Goal: Task Accomplishment & Management: Manage account settings

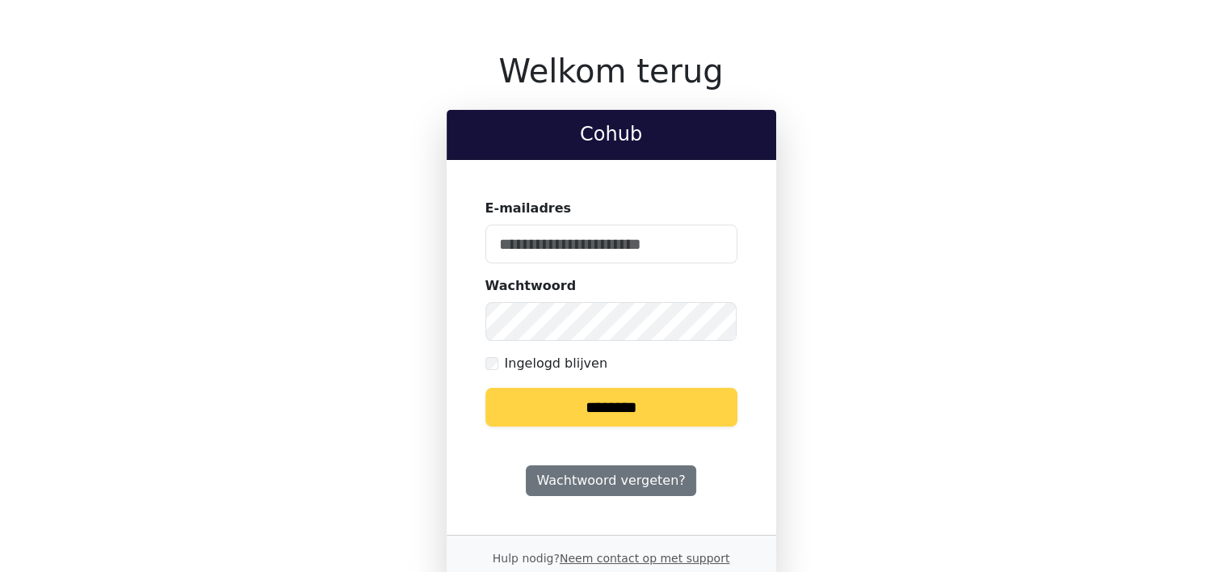
type input "**********"
click at [556, 401] on input "********" at bounding box center [611, 407] width 252 height 39
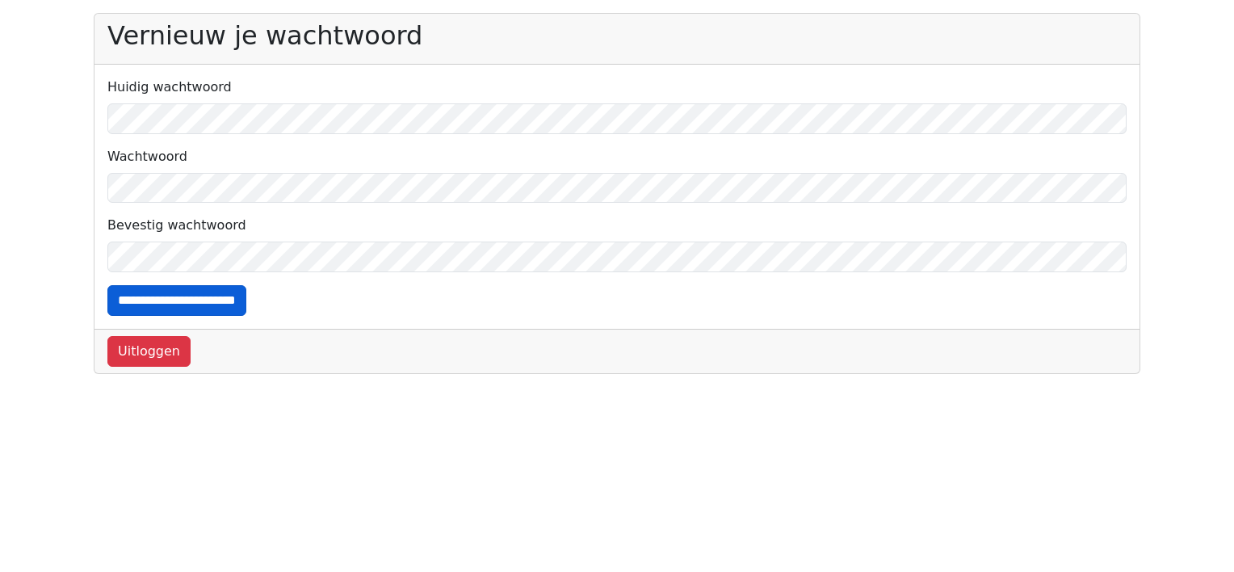
click at [123, 303] on input "**********" at bounding box center [176, 300] width 139 height 31
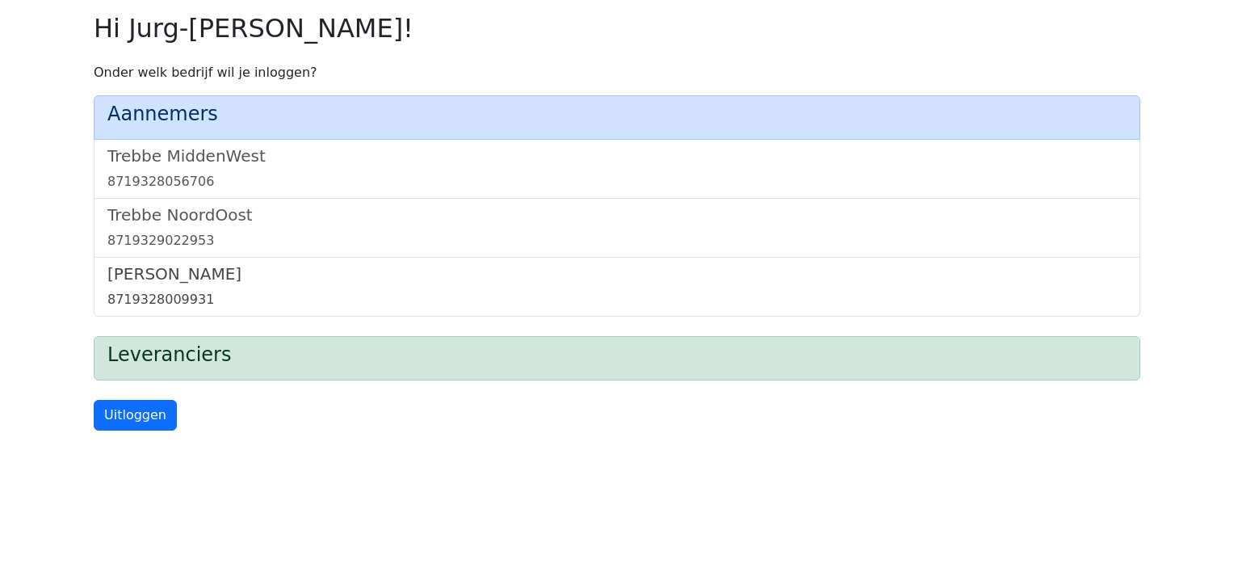
click at [149, 292] on div "8719328009931" at bounding box center [616, 299] width 1019 height 19
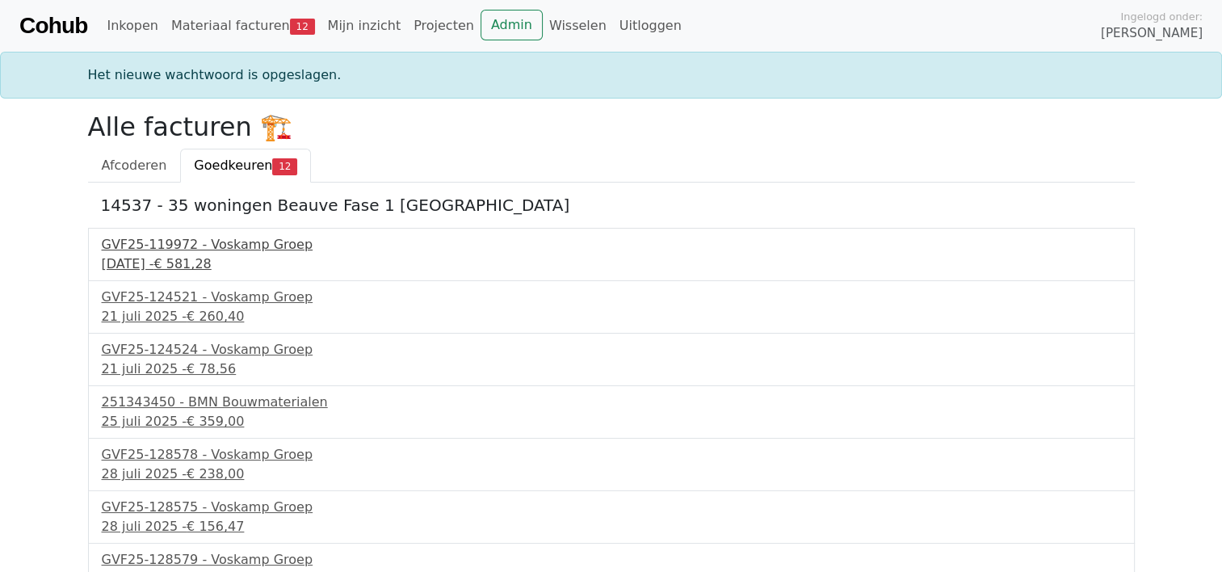
click at [159, 259] on div "14 juli 2025 - € 581,28" at bounding box center [611, 263] width 1019 height 19
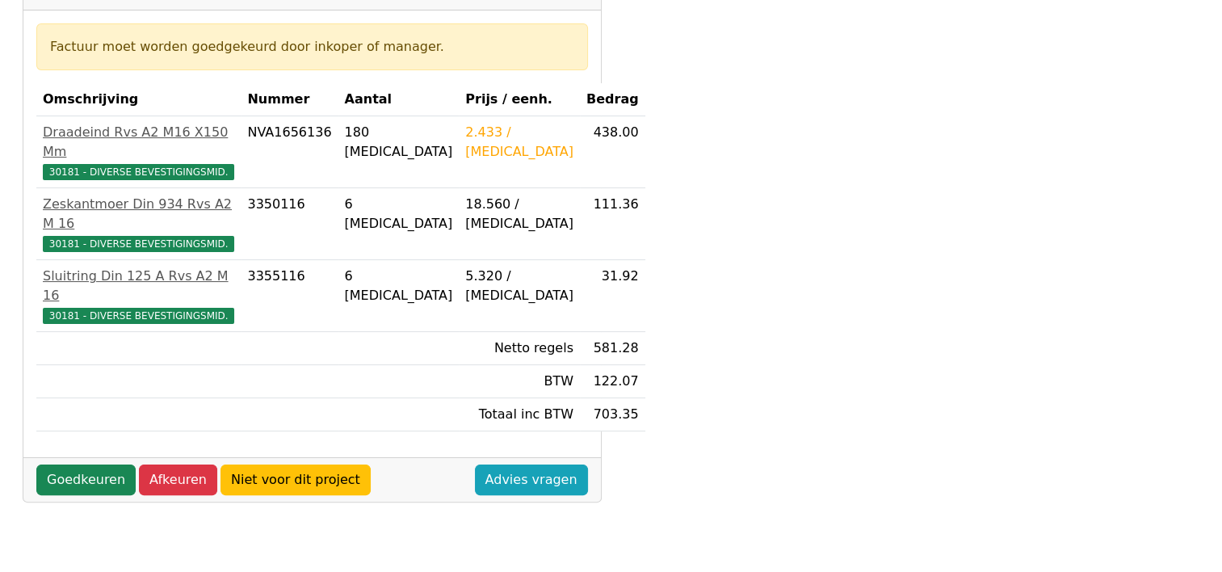
scroll to position [323, 0]
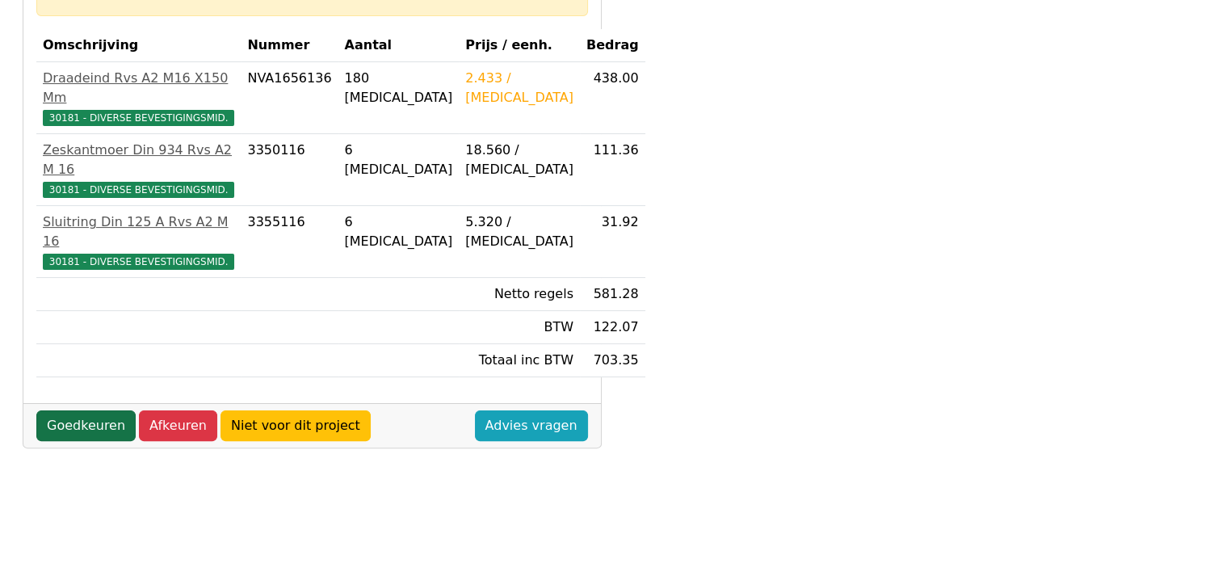
click at [95, 410] on link "Goedkeuren" at bounding box center [85, 425] width 99 height 31
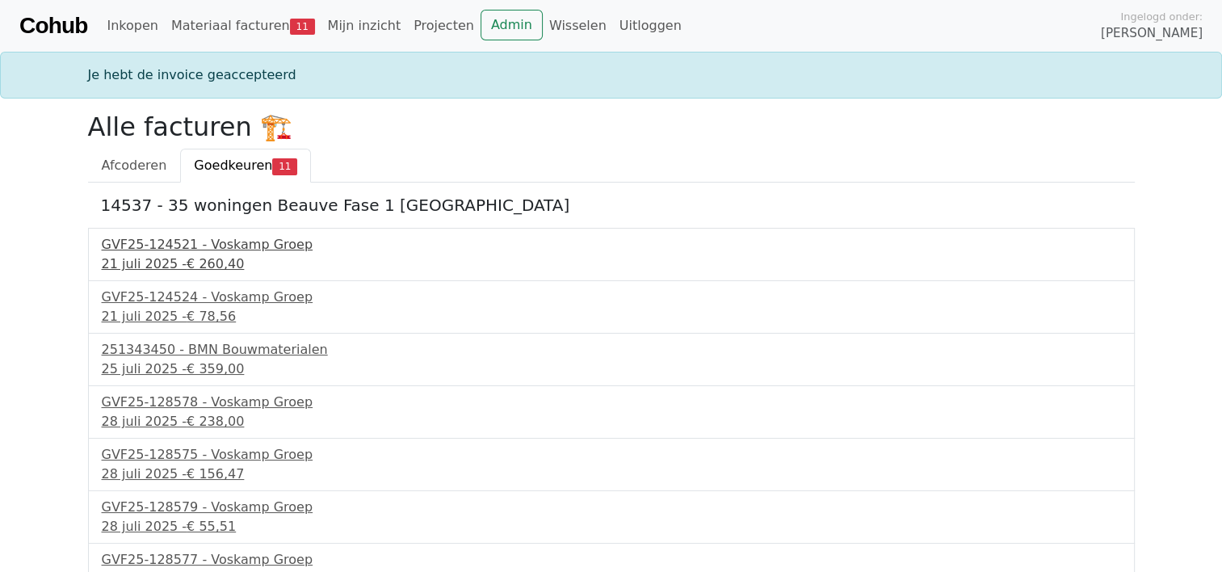
click at [200, 258] on span "€ 260,40" at bounding box center [215, 263] width 57 height 15
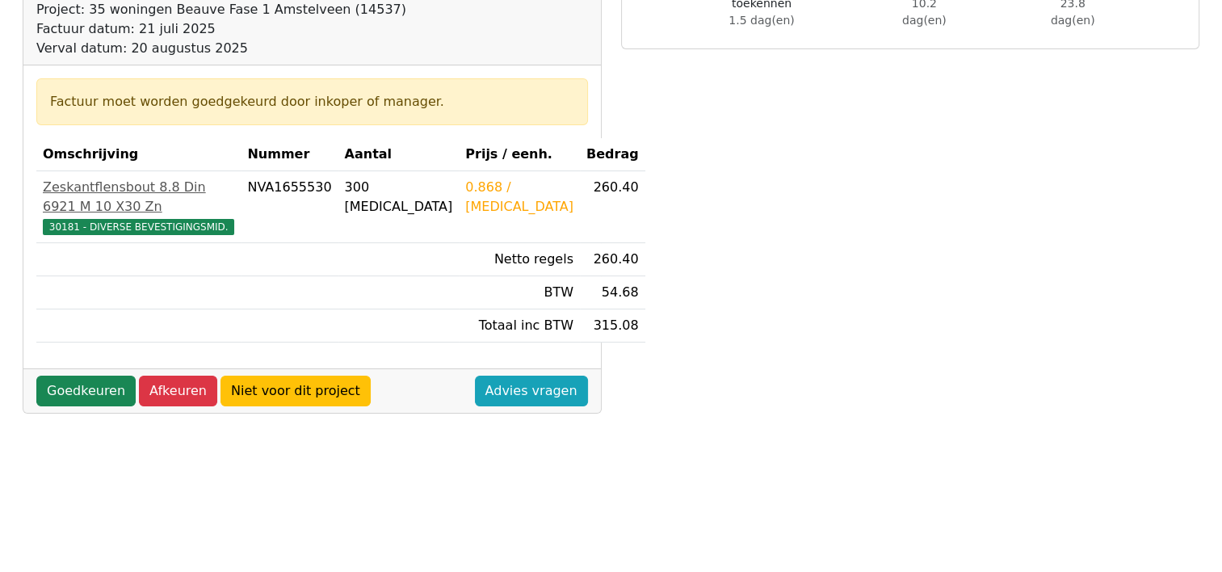
scroll to position [242, 0]
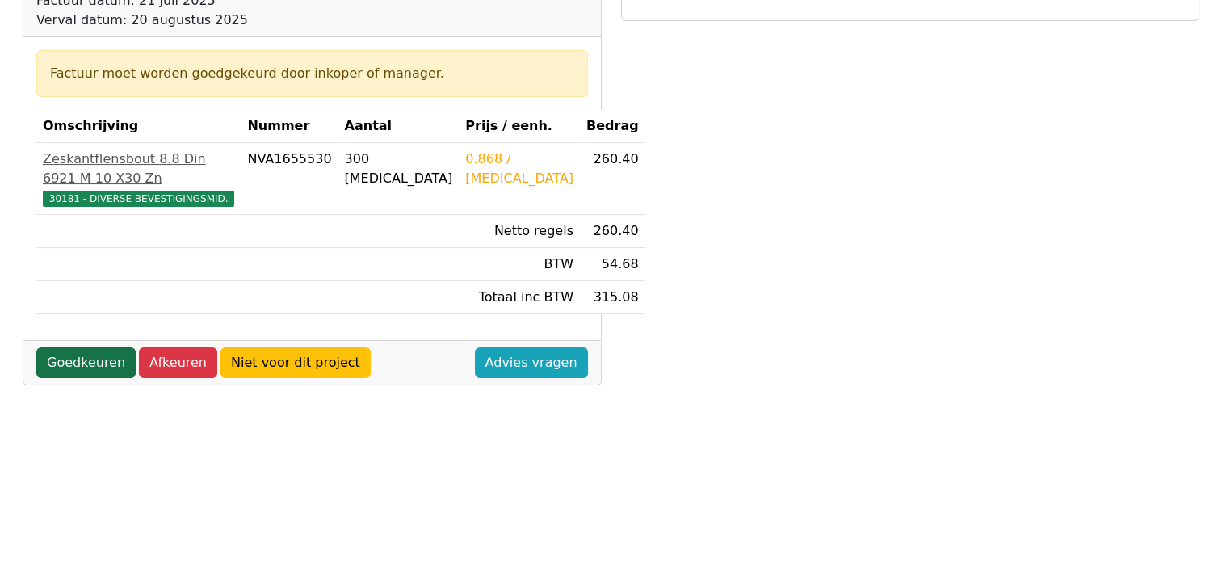
click at [86, 378] on link "Goedkeuren" at bounding box center [85, 362] width 99 height 31
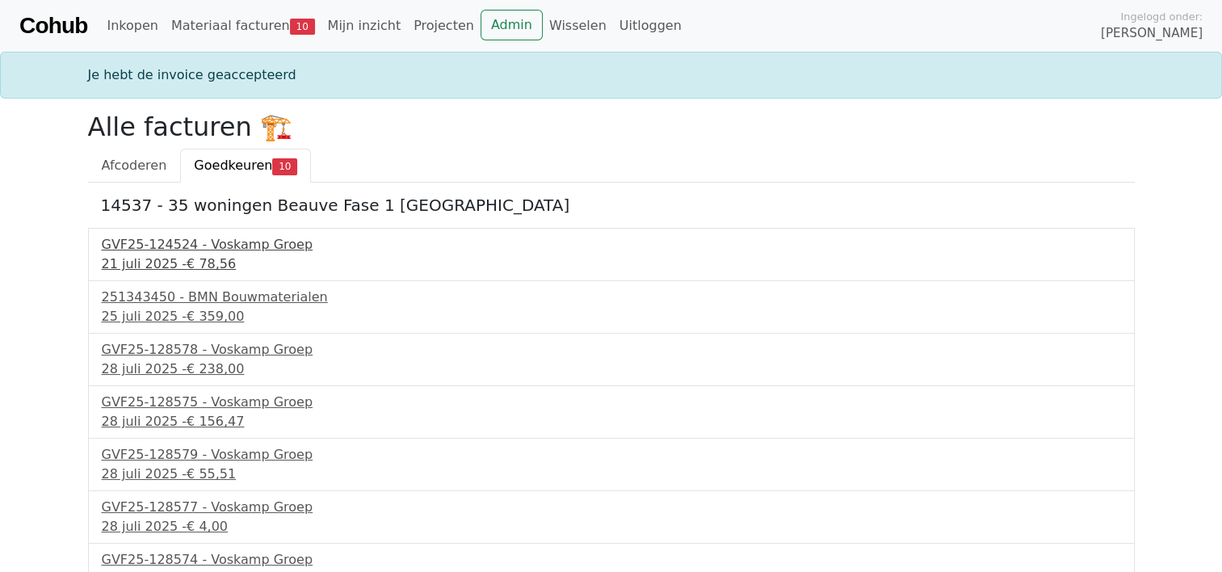
click at [174, 254] on div "21 juli 2025 - € 78,56" at bounding box center [611, 263] width 1019 height 19
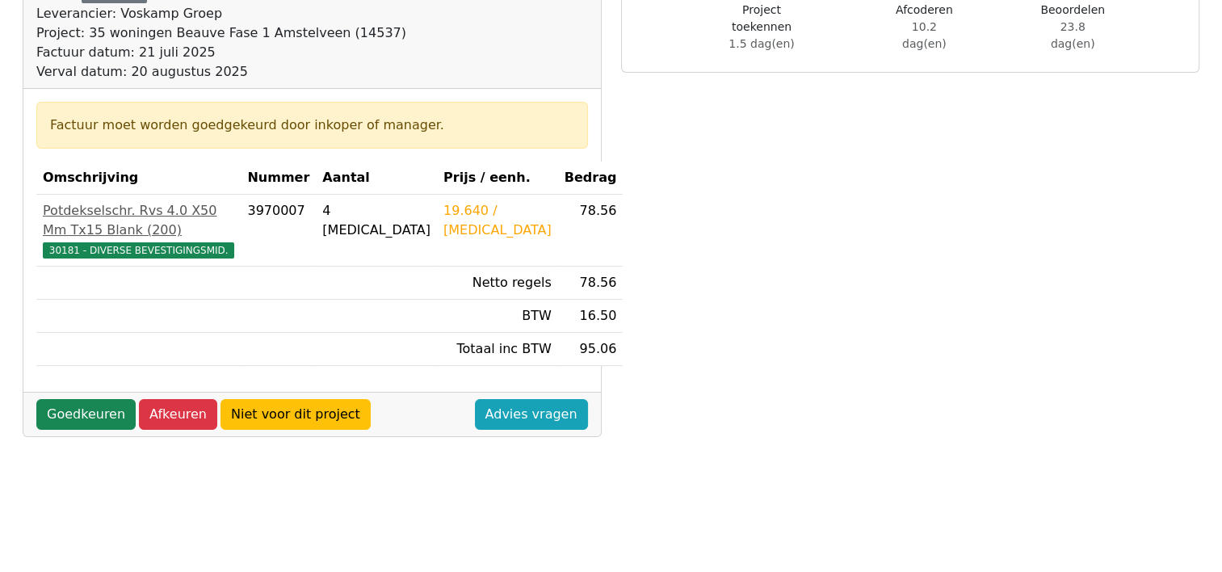
scroll to position [242, 0]
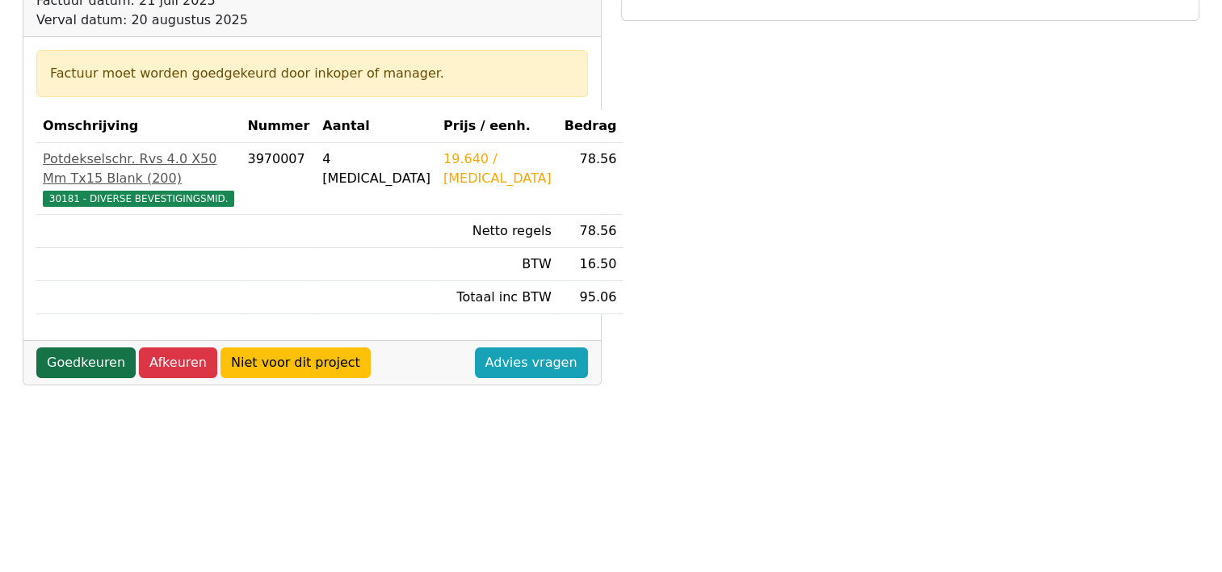
click at [68, 378] on link "Goedkeuren" at bounding box center [85, 362] width 99 height 31
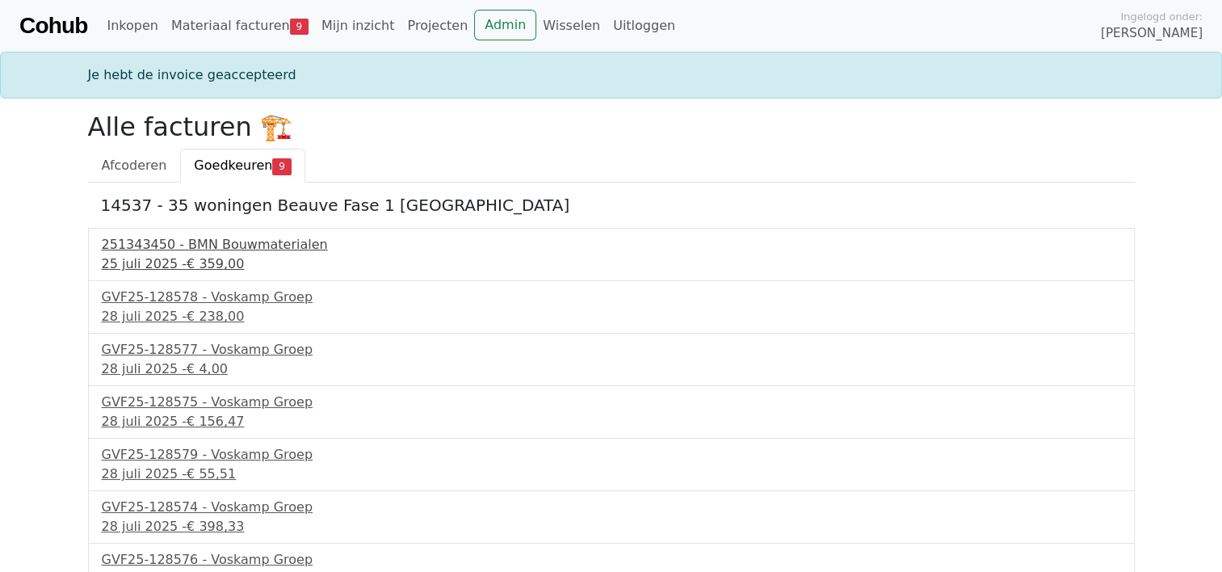
click at [139, 262] on div "25 juli 2025 - € 359,00" at bounding box center [611, 263] width 1019 height 19
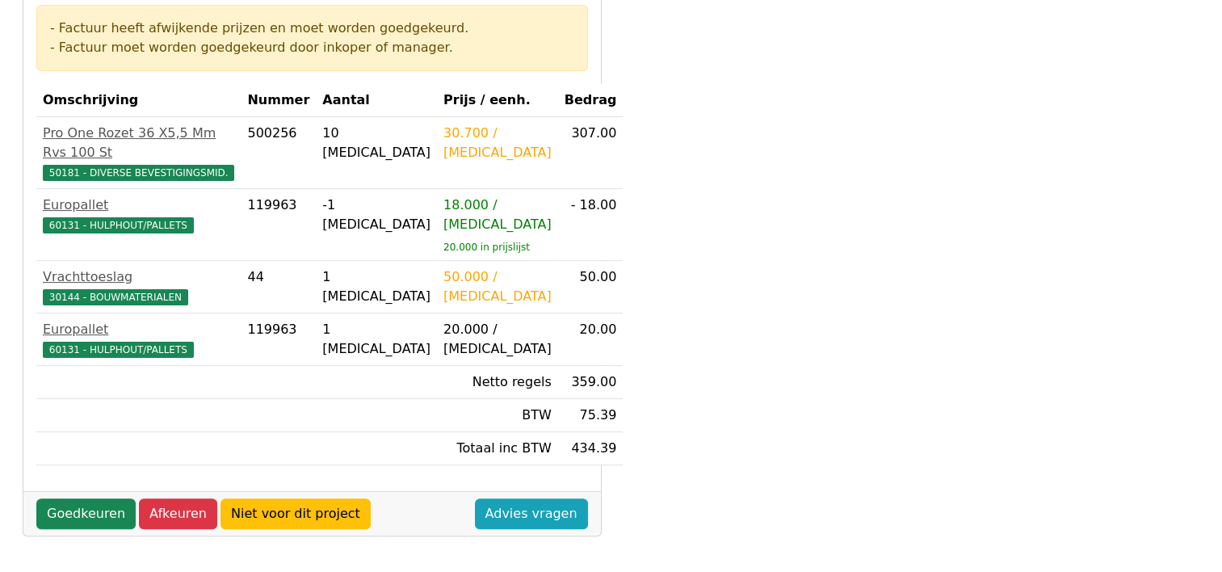
scroll to position [323, 0]
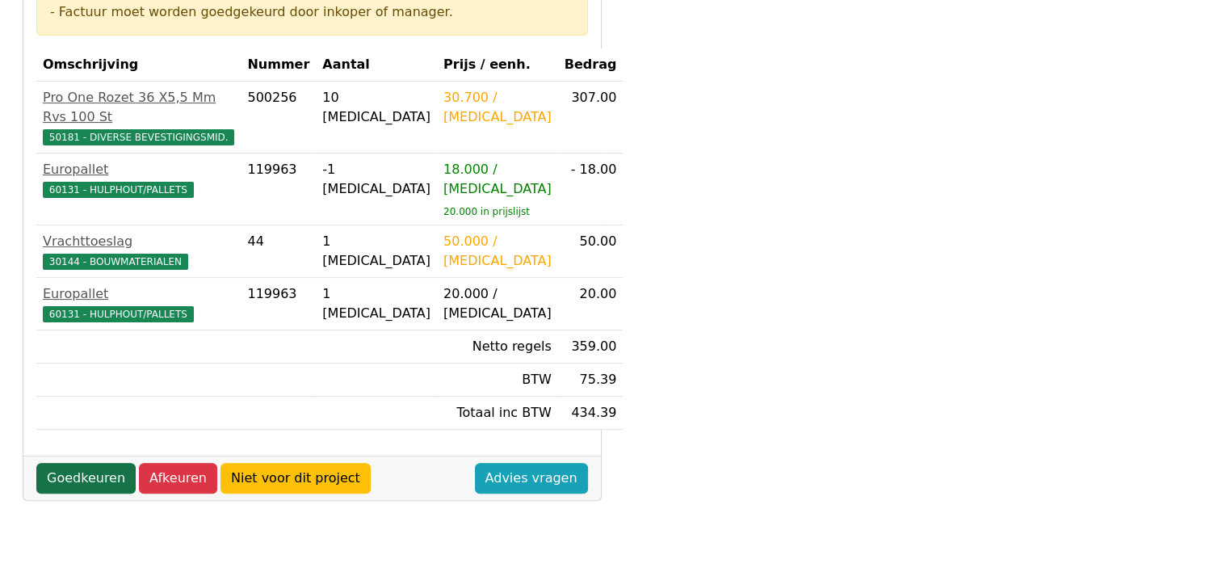
click at [73, 463] on link "Goedkeuren" at bounding box center [85, 478] width 99 height 31
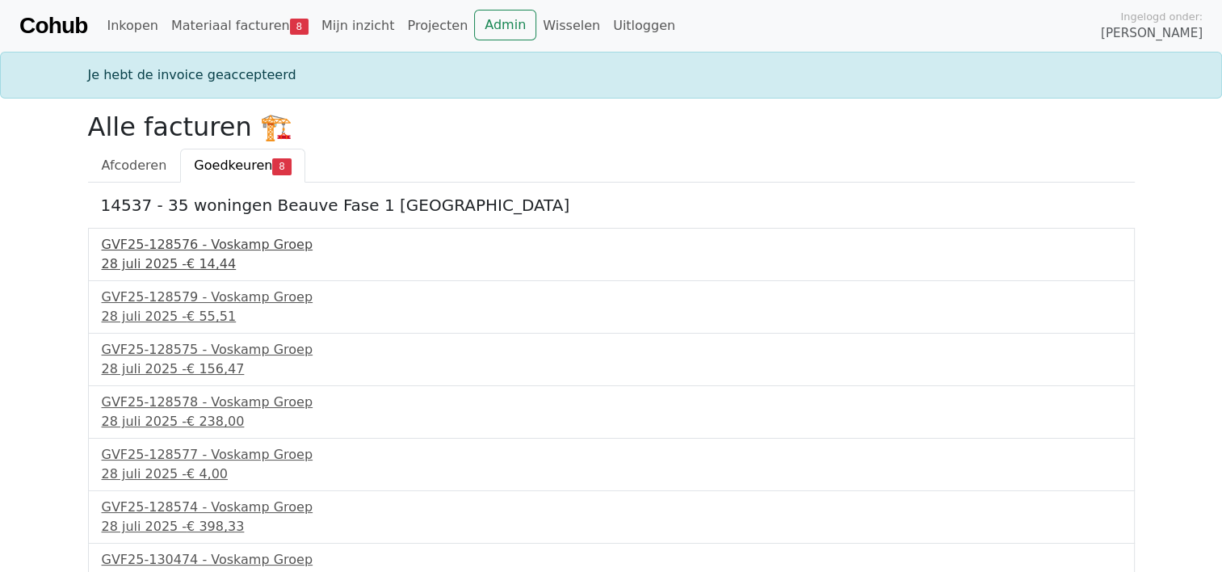
click at [156, 256] on div "[DATE] - € 14,44" at bounding box center [611, 263] width 1019 height 19
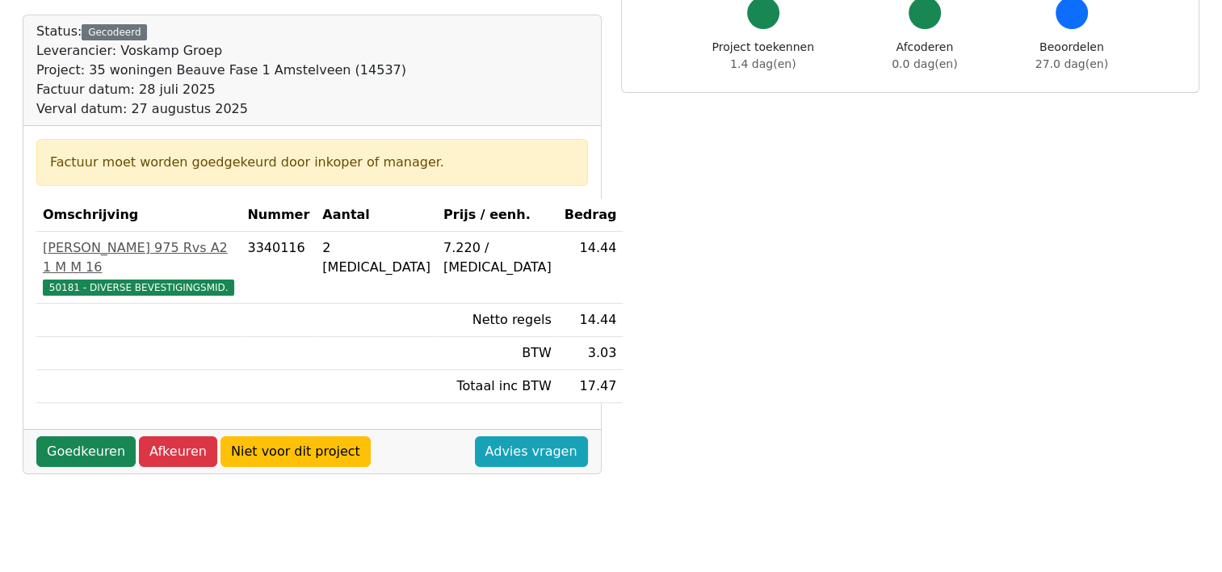
scroll to position [242, 0]
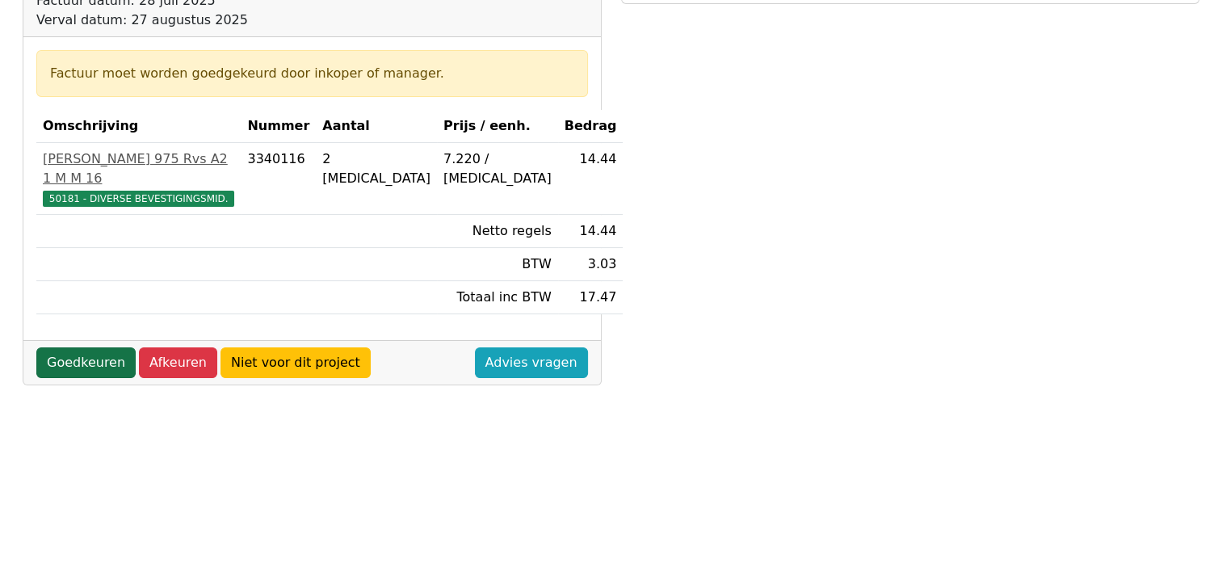
click at [78, 347] on link "Goedkeuren" at bounding box center [85, 362] width 99 height 31
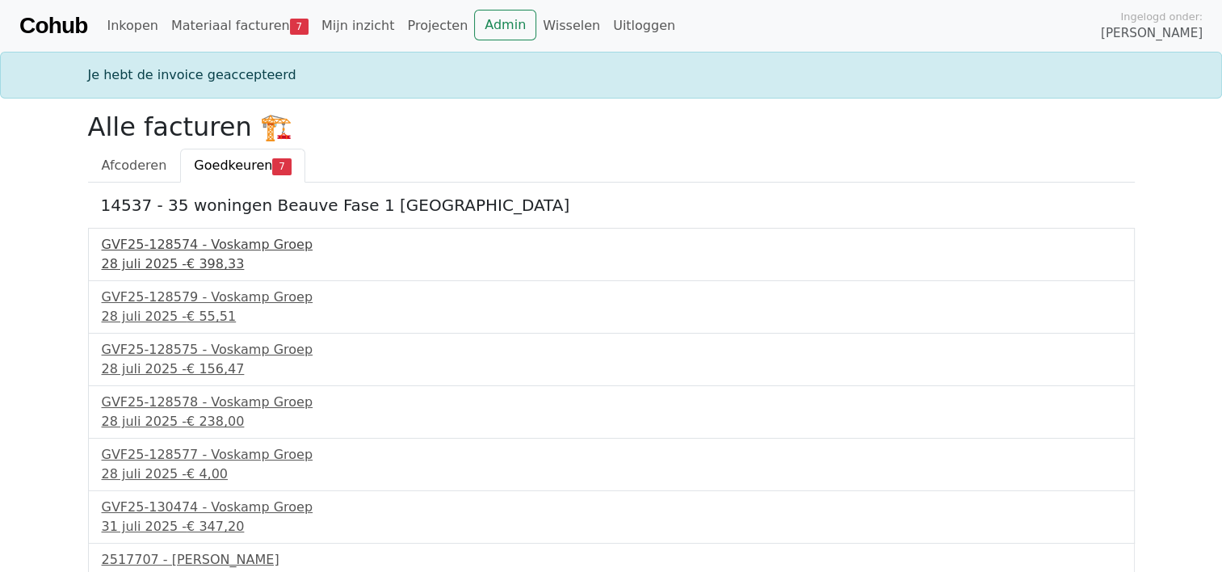
click at [197, 243] on div "GVF25-128574 - Voskamp Groep" at bounding box center [611, 244] width 1019 height 19
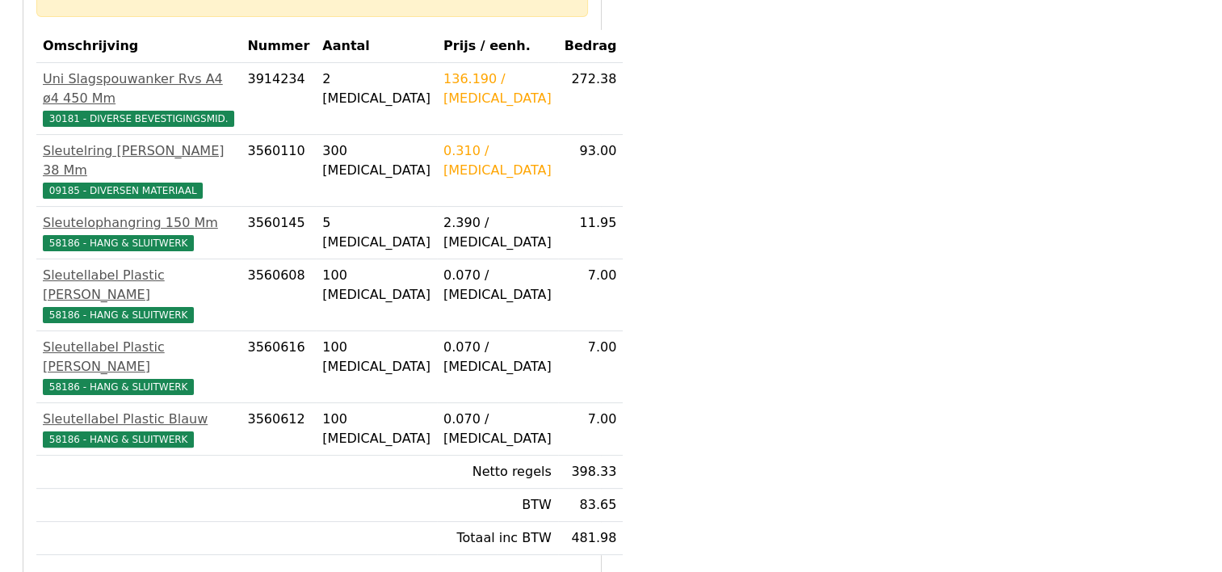
scroll to position [323, 0]
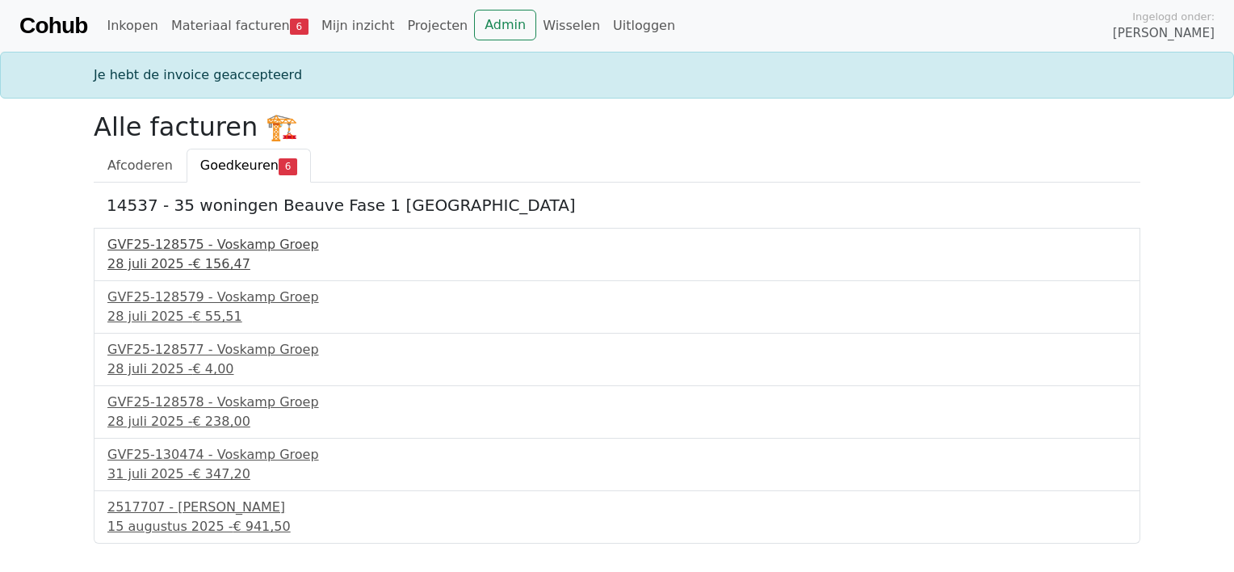
click at [168, 253] on div "GVF25-128575 - Voskamp Groep" at bounding box center [616, 244] width 1019 height 19
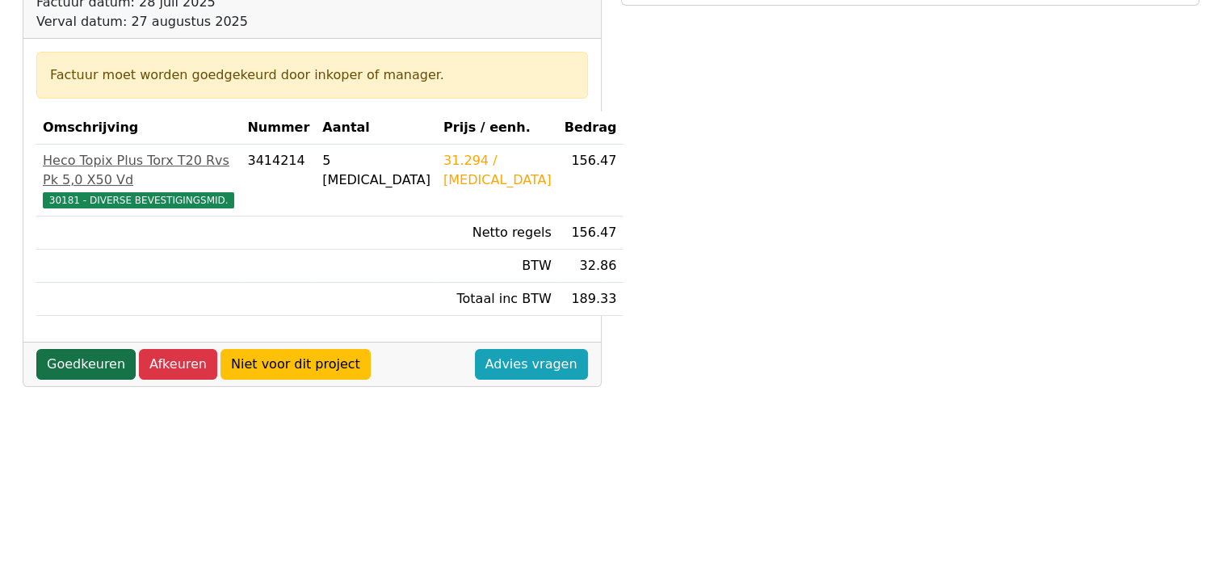
scroll to position [242, 0]
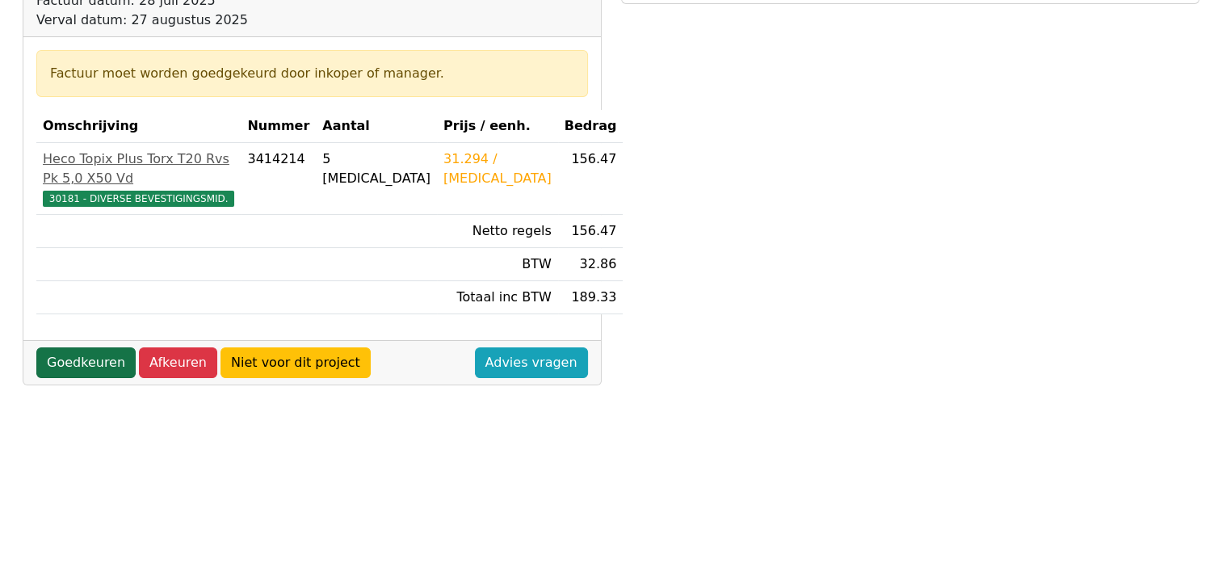
click at [82, 347] on link "Goedkeuren" at bounding box center [85, 362] width 99 height 31
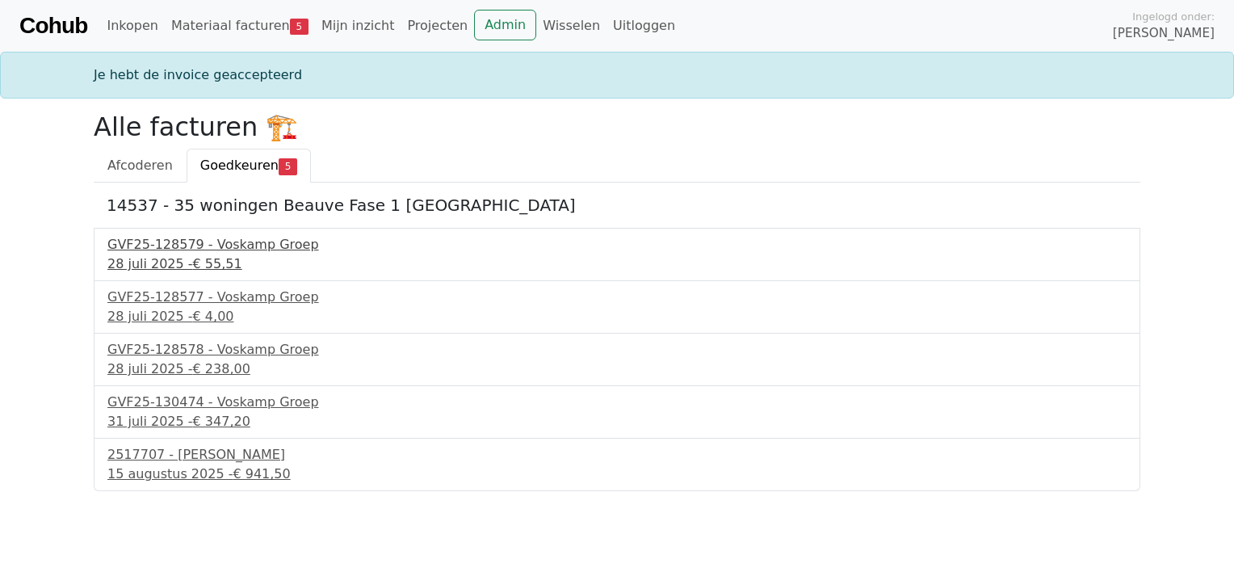
click at [168, 250] on div "GVF25-128579 - Voskamp Groep" at bounding box center [616, 244] width 1019 height 19
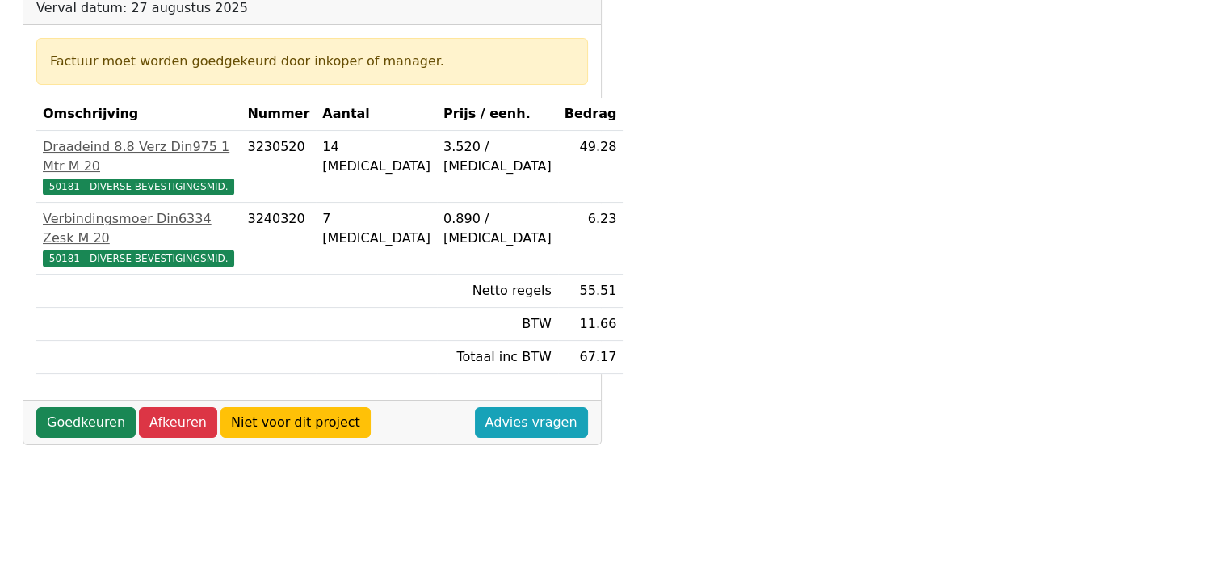
scroll to position [323, 0]
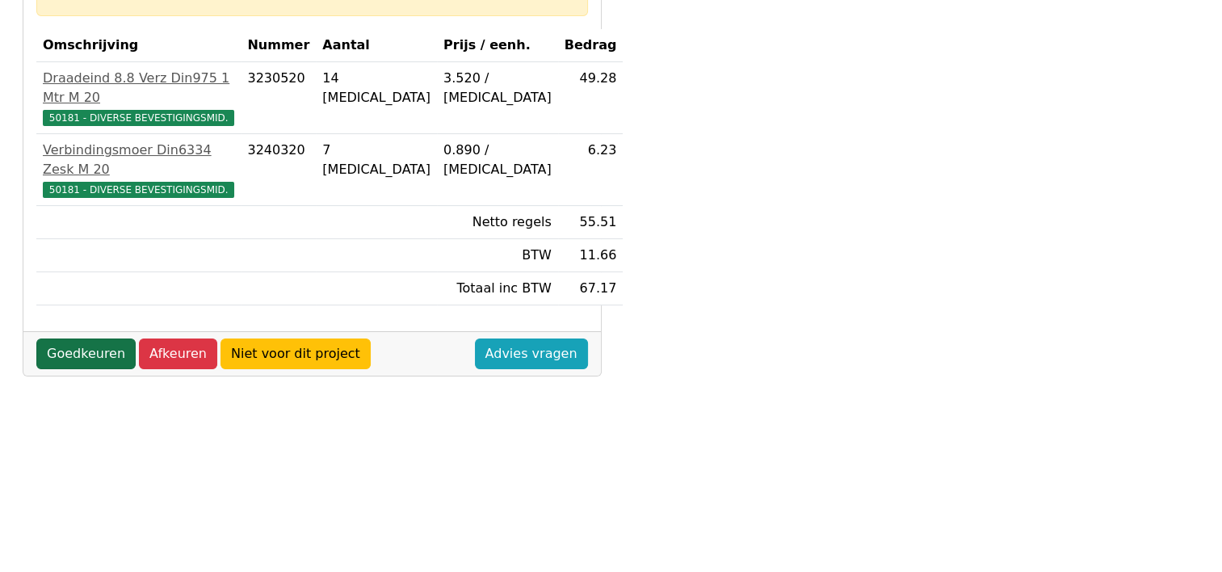
click at [82, 338] on link "Goedkeuren" at bounding box center [85, 353] width 99 height 31
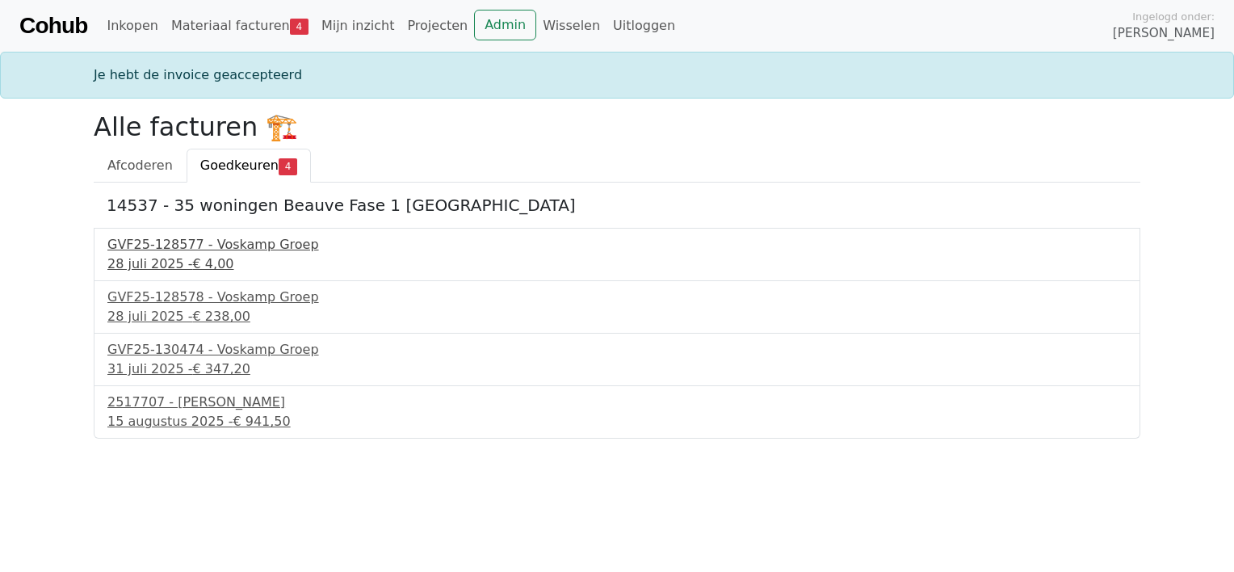
click at [193, 258] on span "€ 4,00" at bounding box center [213, 263] width 41 height 15
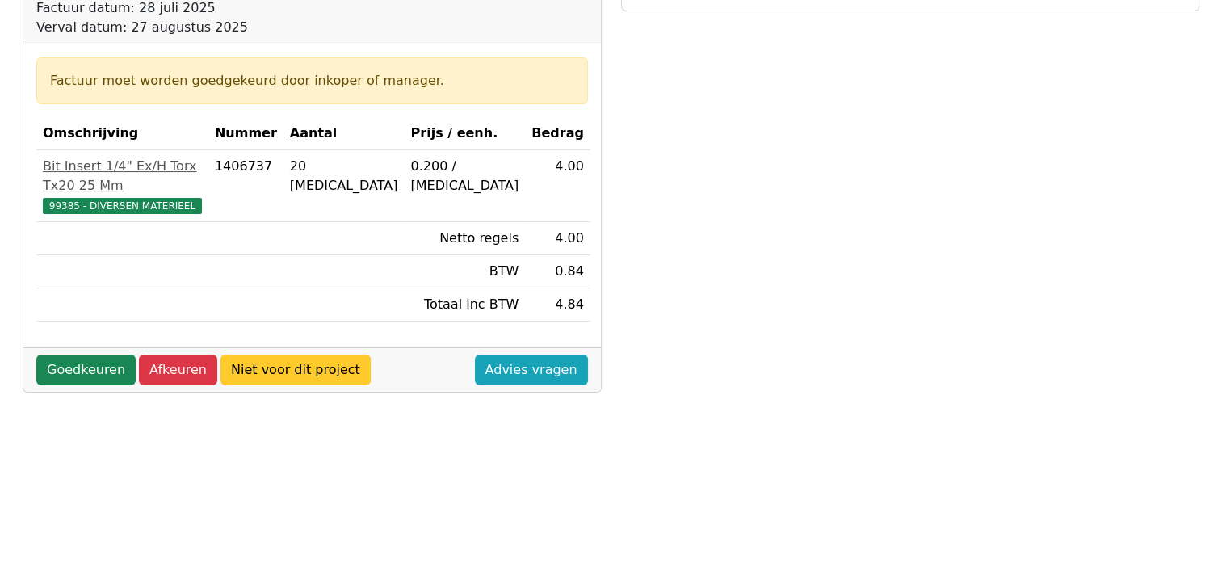
scroll to position [242, 0]
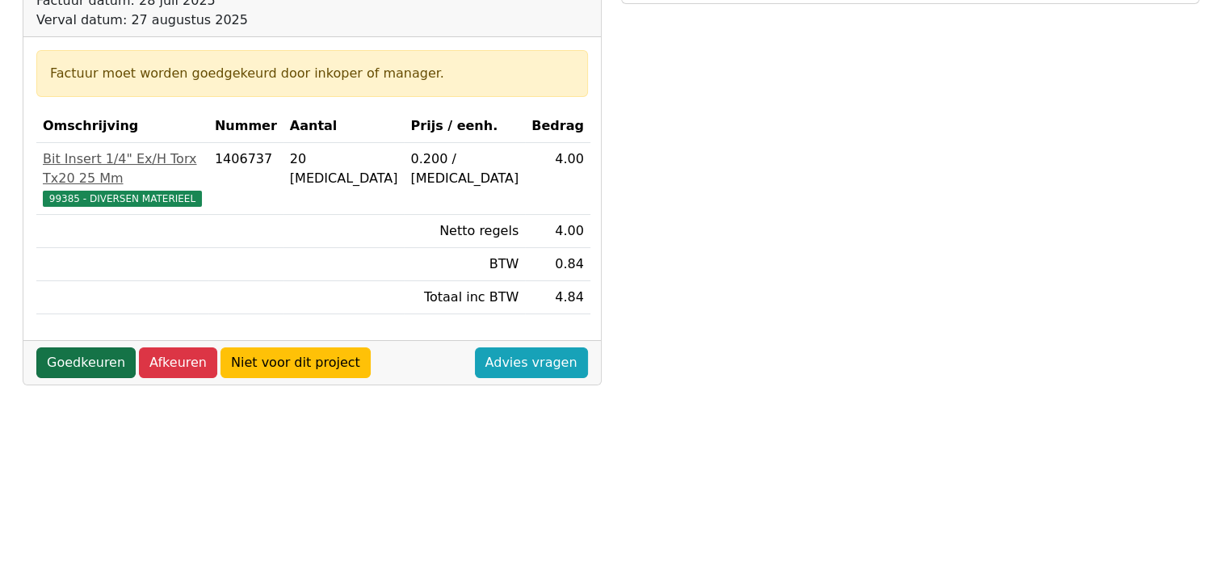
click at [93, 347] on link "Goedkeuren" at bounding box center [85, 362] width 99 height 31
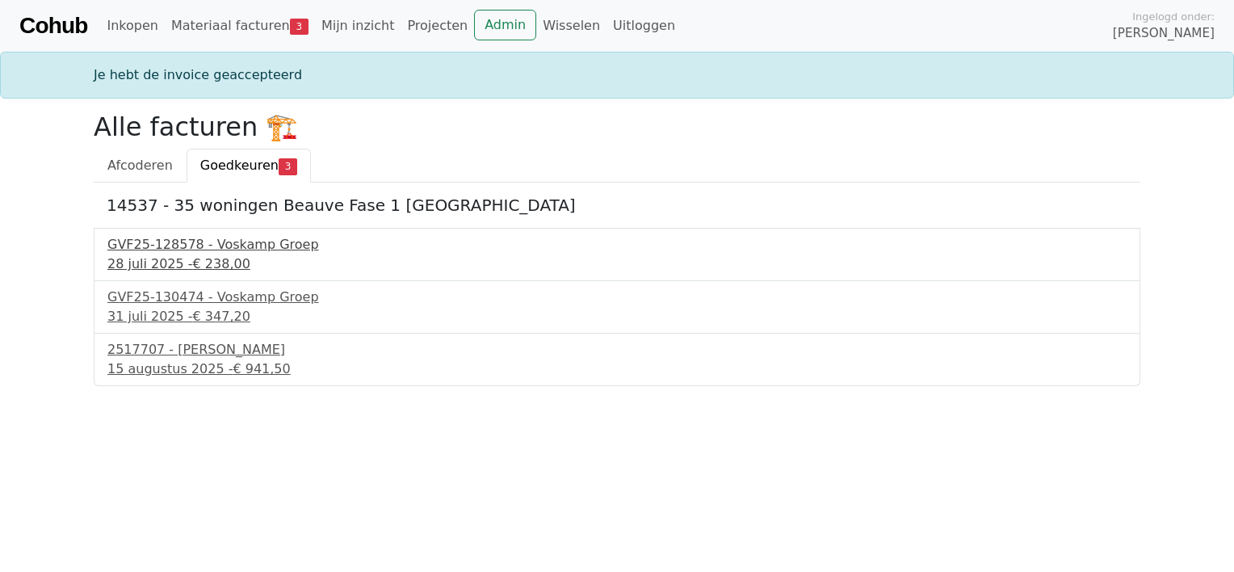
click at [150, 262] on div "28 juli 2025 - € 238,00" at bounding box center [616, 263] width 1019 height 19
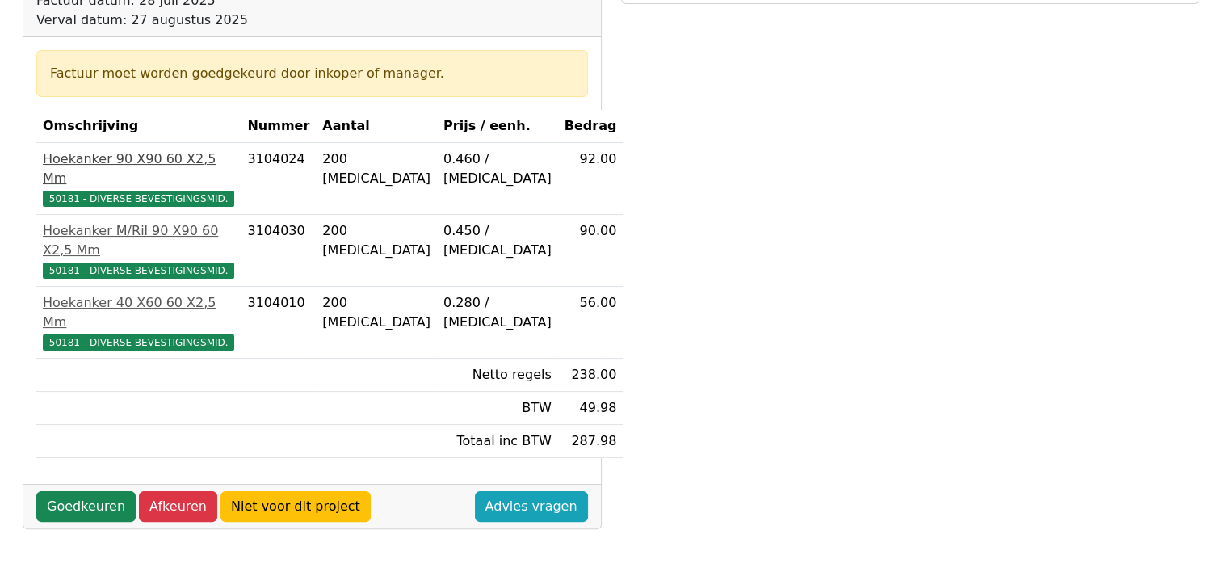
scroll to position [323, 0]
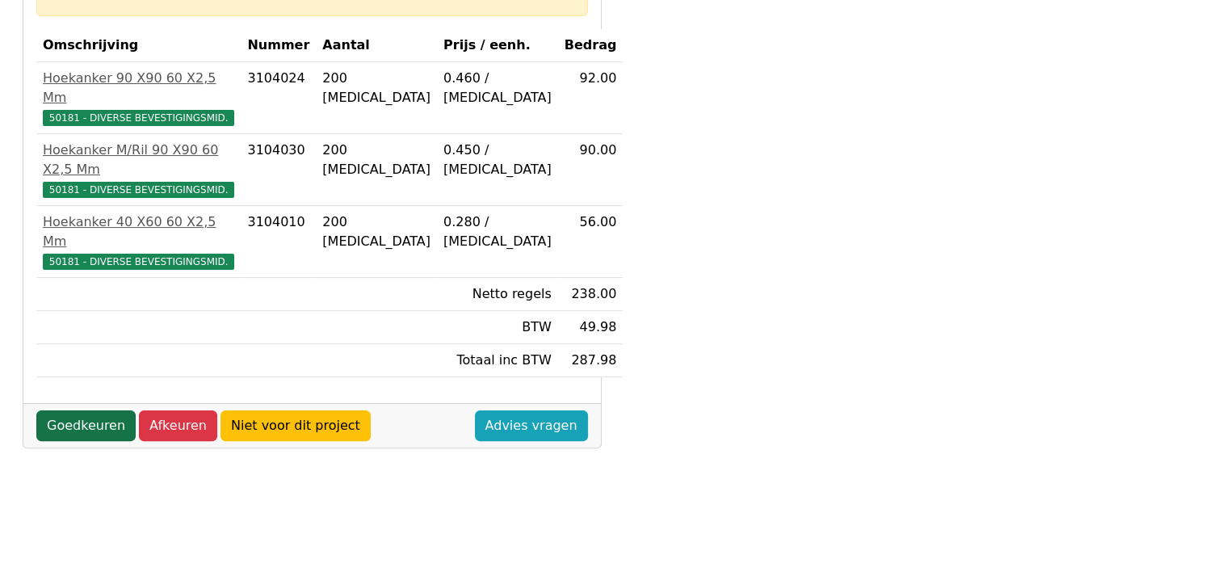
click at [92, 410] on link "Goedkeuren" at bounding box center [85, 425] width 99 height 31
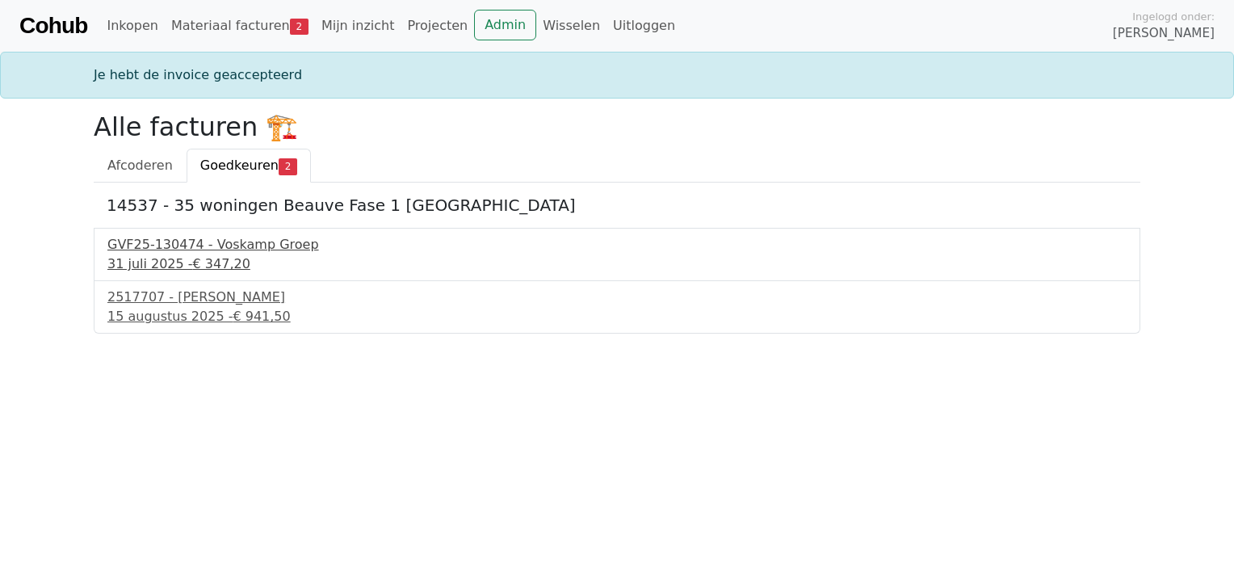
click at [158, 252] on div "GVF25-130474 - Voskamp Groep" at bounding box center [616, 244] width 1019 height 19
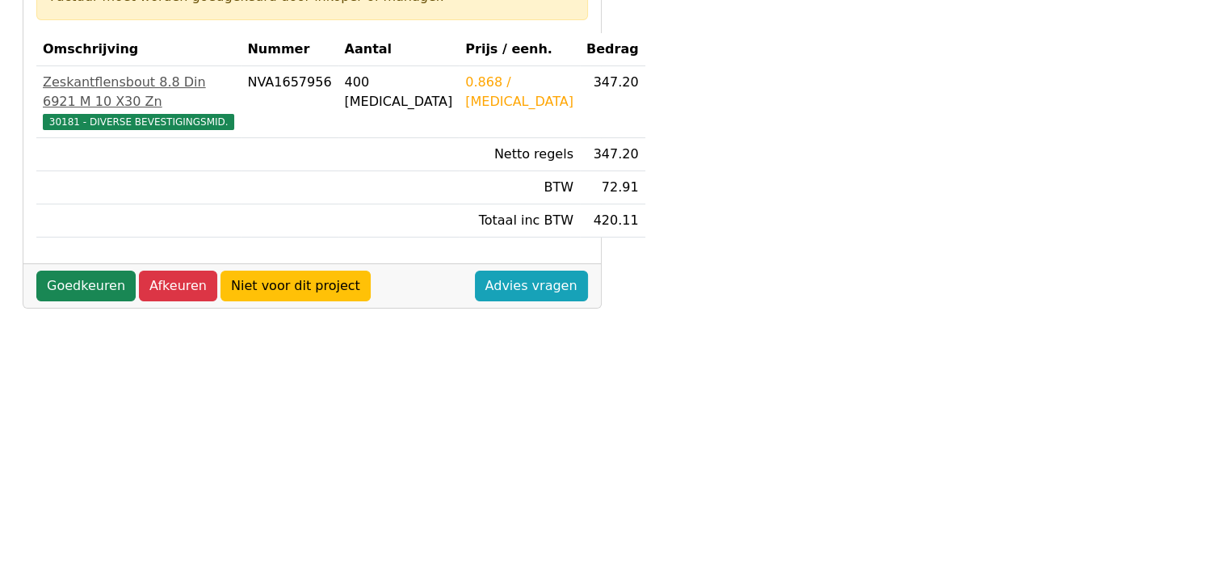
scroll to position [323, 0]
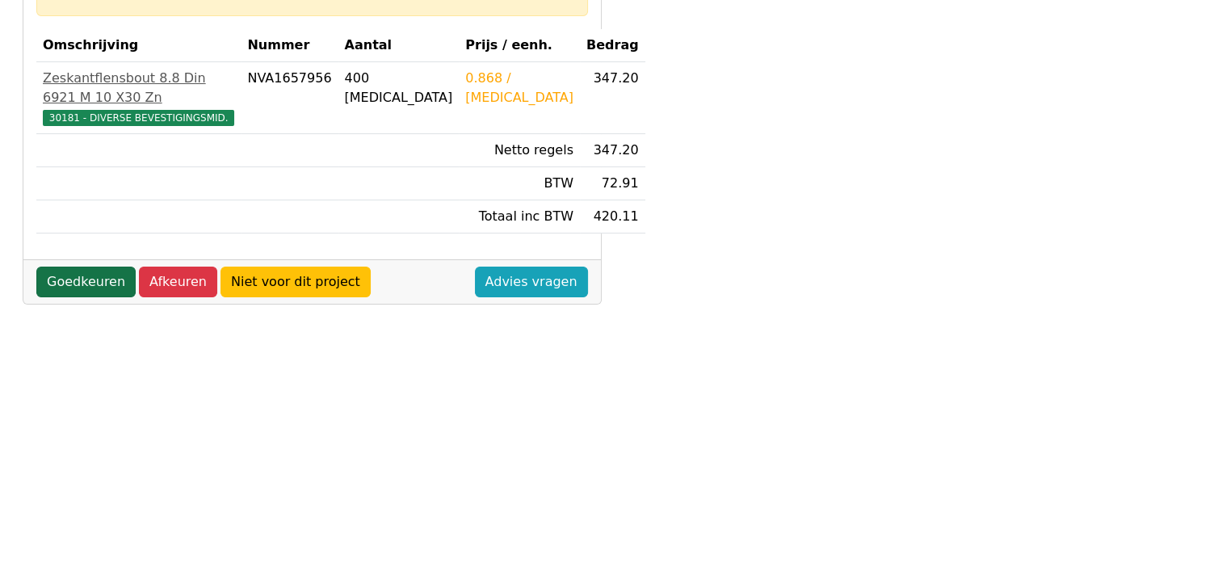
click at [87, 297] on link "Goedkeuren" at bounding box center [85, 282] width 99 height 31
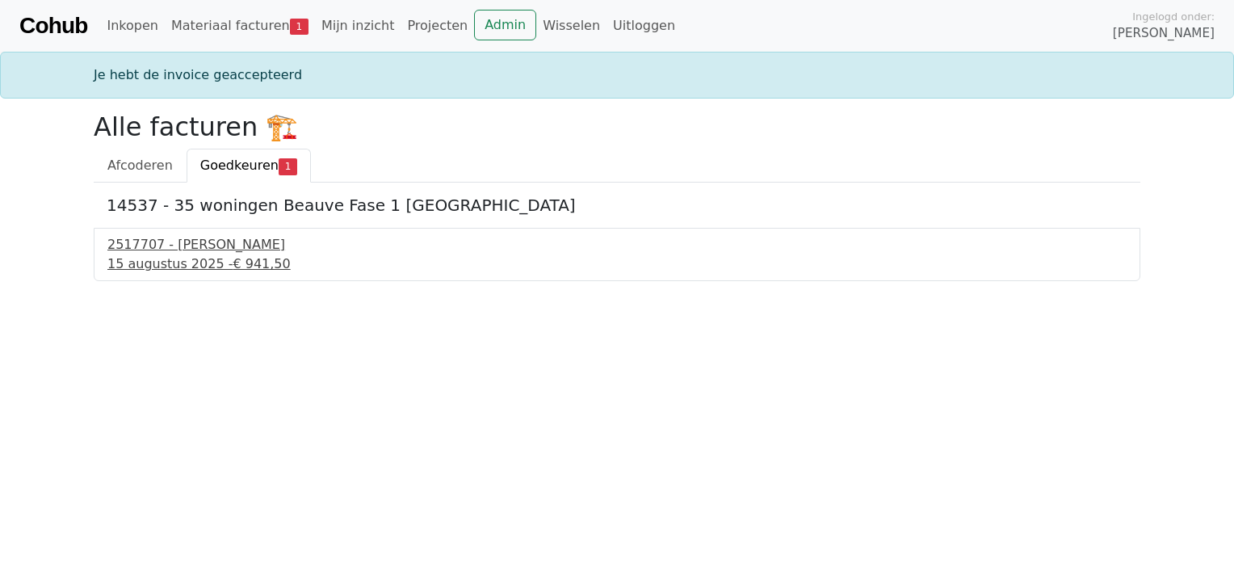
click at [142, 269] on div "15 augustus 2025 - € 941,50" at bounding box center [616, 263] width 1019 height 19
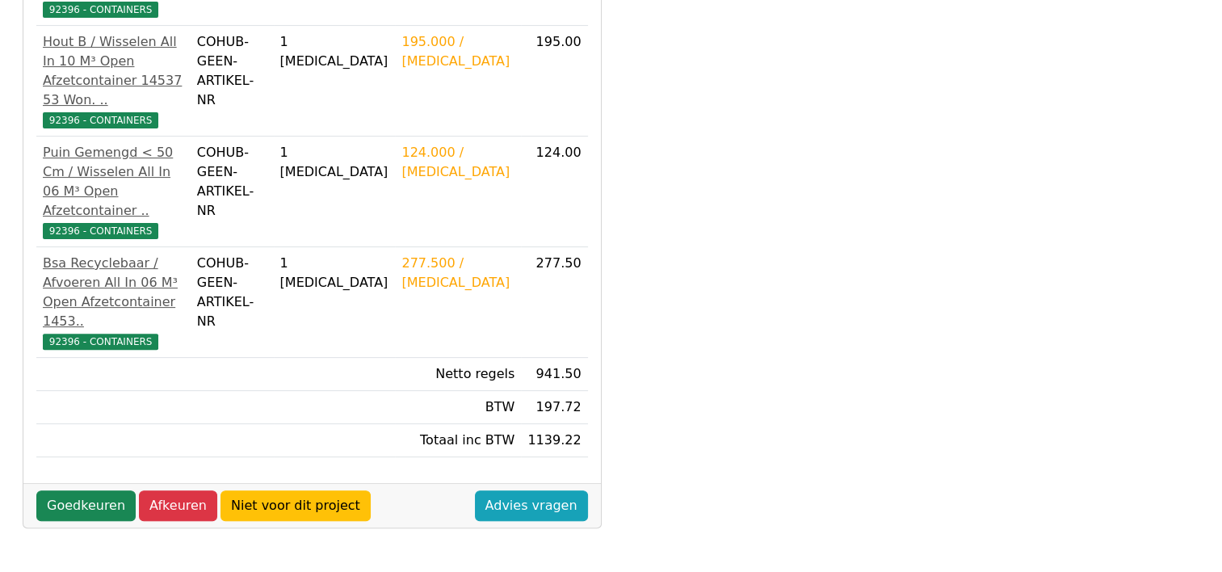
scroll to position [485, 0]
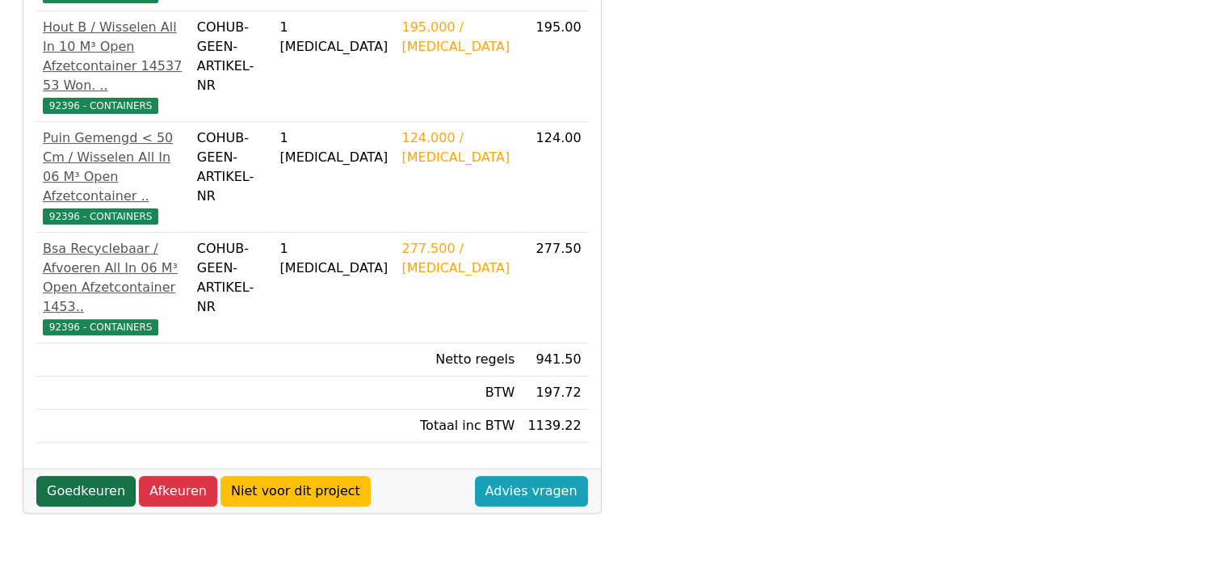
click at [65, 476] on link "Goedkeuren" at bounding box center [85, 491] width 99 height 31
